Goal: Transaction & Acquisition: Purchase product/service

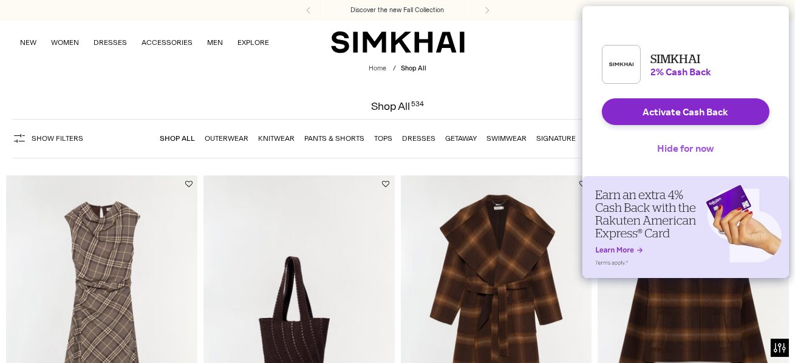
click at [684, 161] on button "Hide for now" at bounding box center [686, 148] width 76 height 27
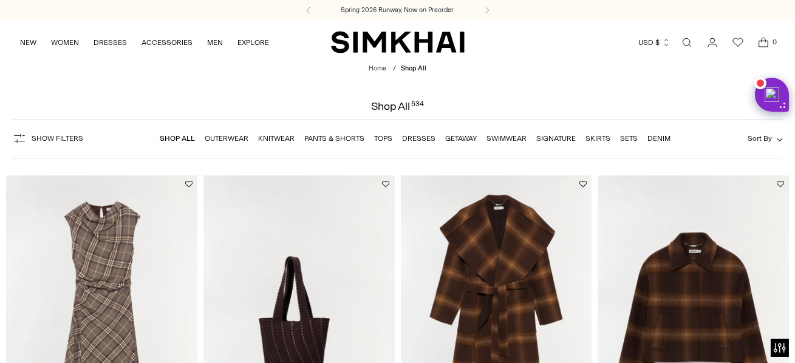
click at [418, 138] on link "Dresses" at bounding box center [418, 138] width 33 height 8
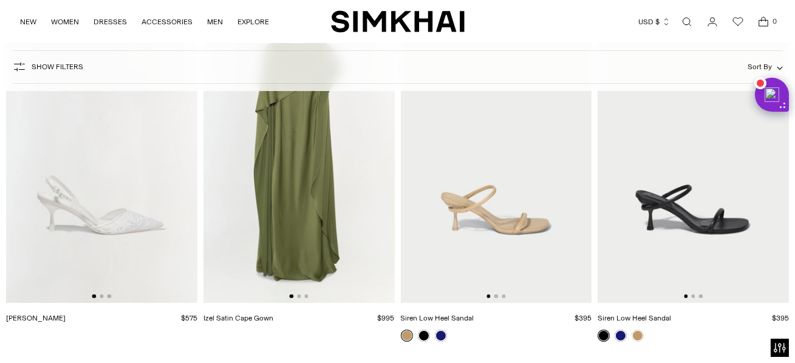
scroll to position [8903, 0]
